Goal: Task Accomplishment & Management: Manage account settings

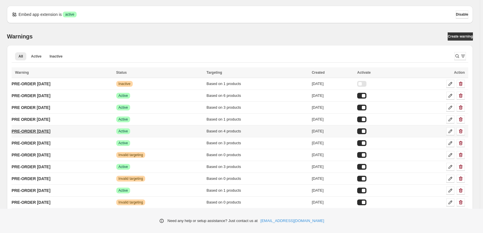
click at [50, 130] on p "PRE-ORDER [DATE]" at bounding box center [31, 131] width 39 height 6
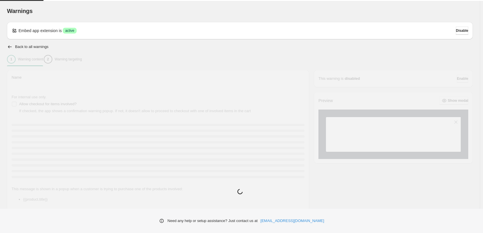
type input "**********"
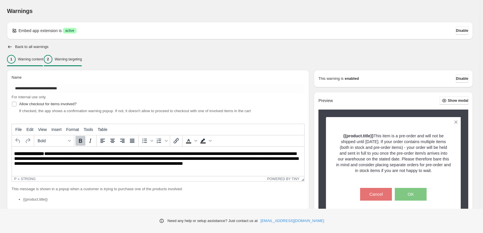
click at [81, 58] on p "Warning targeting" at bounding box center [68, 59] width 27 height 5
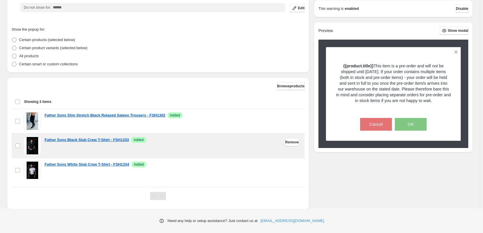
scroll to position [129, 0]
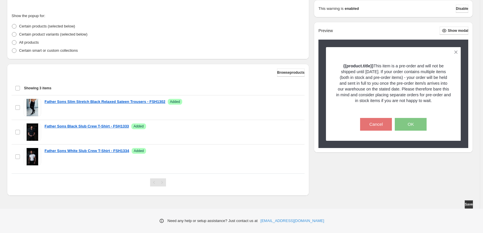
click at [20, 87] on div "Select all 3 items Showing 3 items" at bounding box center [158, 88] width 286 height 14
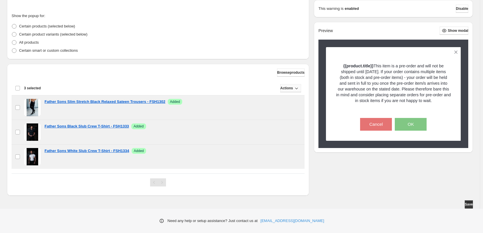
click at [285, 88] on span "Actions" at bounding box center [286, 88] width 13 height 5
click at [287, 99] on span "Remove" at bounding box center [289, 100] width 14 height 4
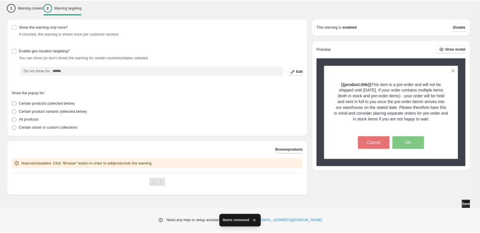
scroll to position [52, 0]
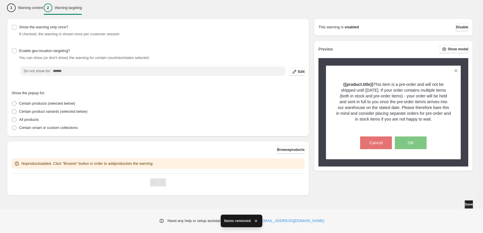
click at [471, 204] on span "Save" at bounding box center [469, 204] width 8 height 5
